Goal: Task Accomplishment & Management: Manage account settings

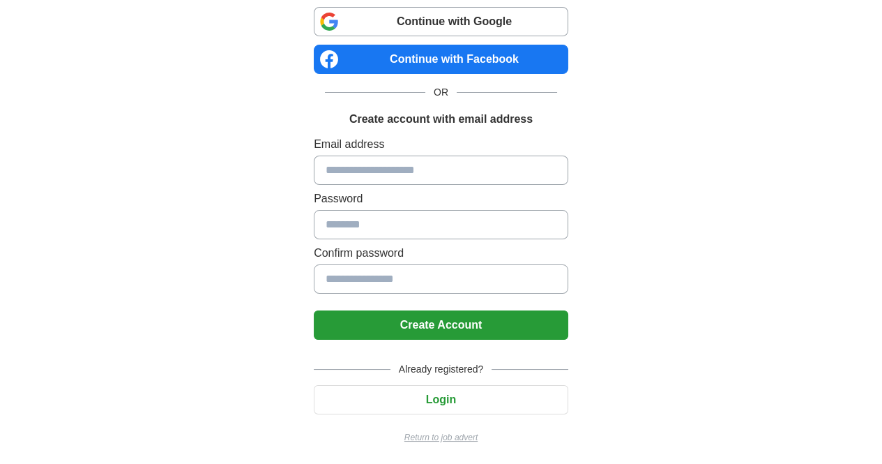
scroll to position [95, 0]
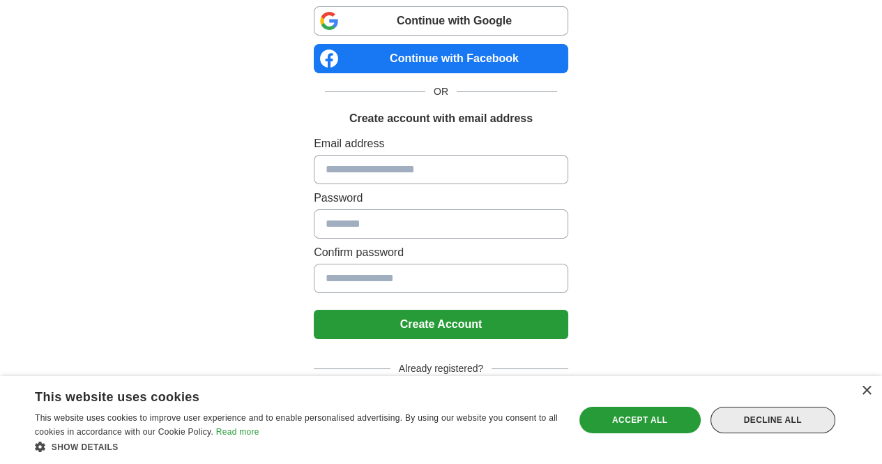
click at [779, 424] on div "Decline all" at bounding box center [773, 420] width 125 height 27
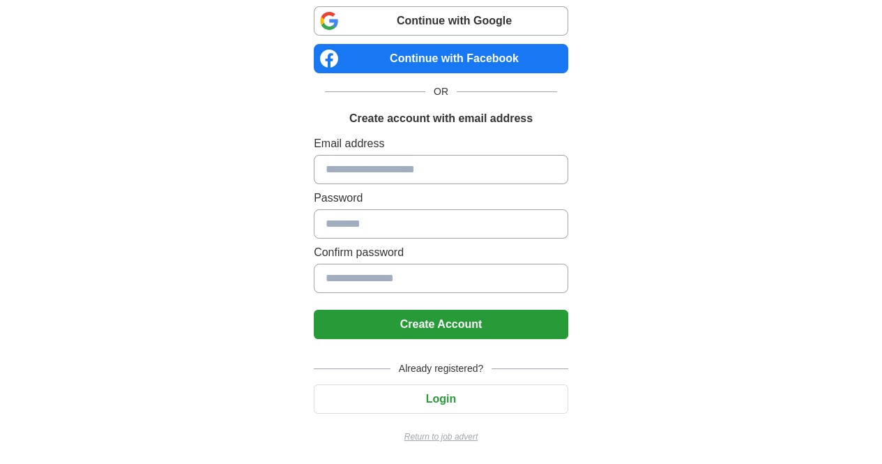
click at [457, 397] on button "Login" at bounding box center [441, 398] width 255 height 29
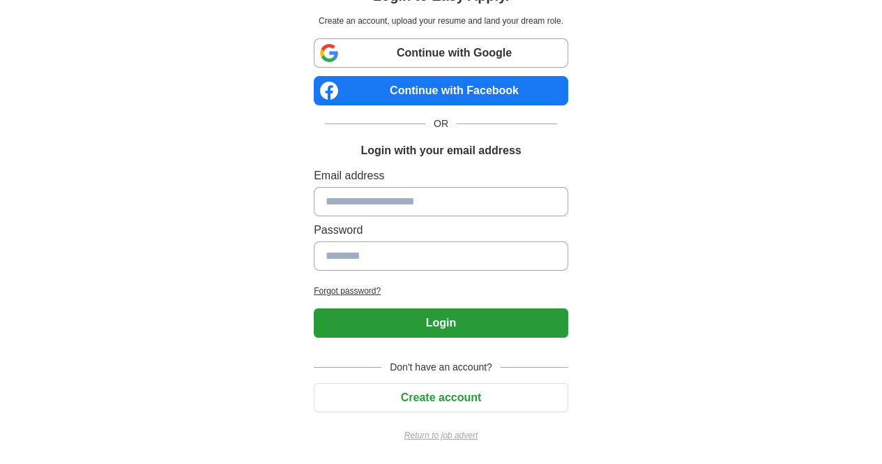
scroll to position [61, 0]
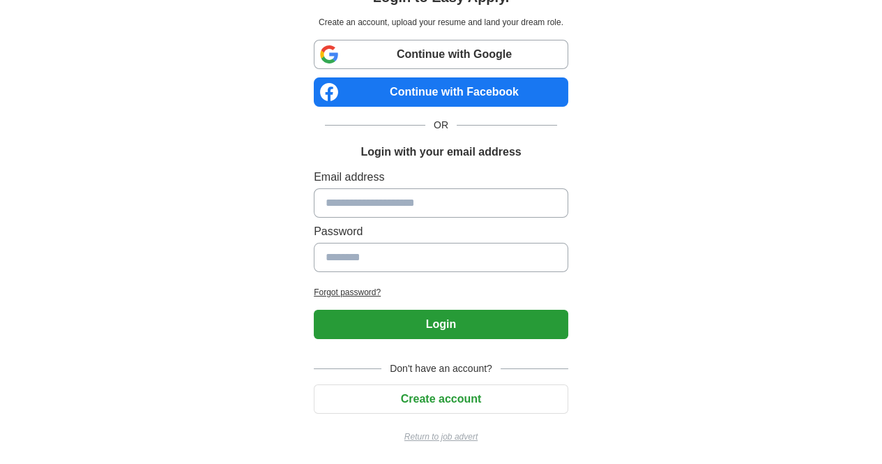
click at [474, 206] on input at bounding box center [441, 202] width 255 height 29
type input "**********"
click at [403, 245] on input at bounding box center [441, 257] width 255 height 29
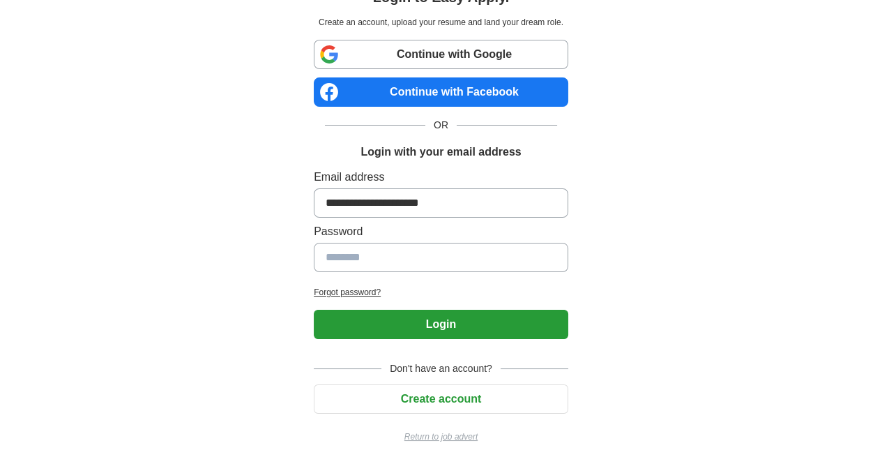
click at [403, 245] on input at bounding box center [441, 257] width 255 height 29
type input "*********"
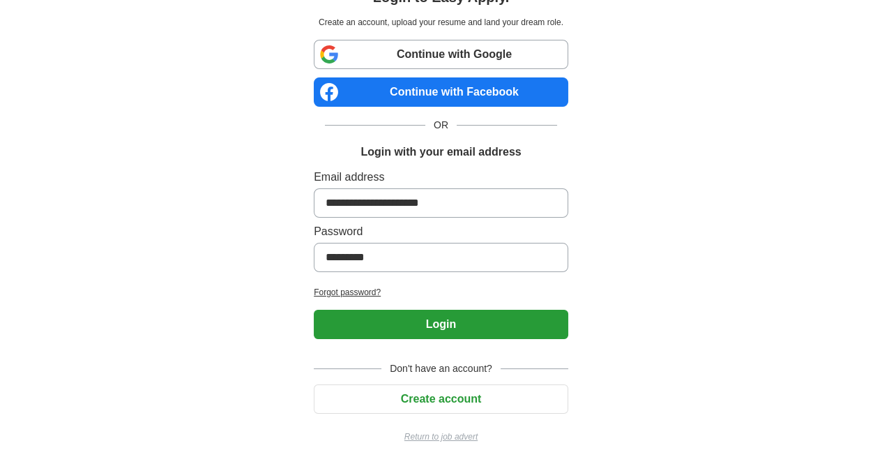
click at [314, 310] on button "Login" at bounding box center [441, 324] width 255 height 29
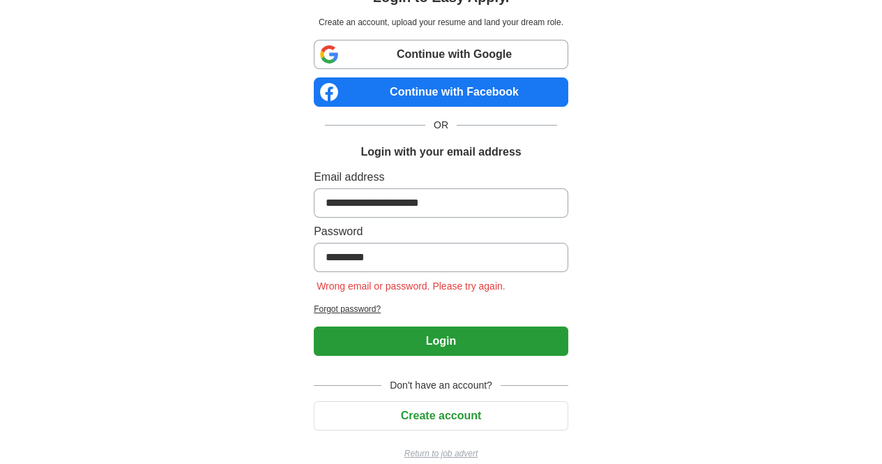
click at [379, 347] on button "Login" at bounding box center [441, 340] width 255 height 29
click at [421, 59] on link "Continue with Google" at bounding box center [441, 54] width 255 height 29
